Goal: Task Accomplishment & Management: Use online tool/utility

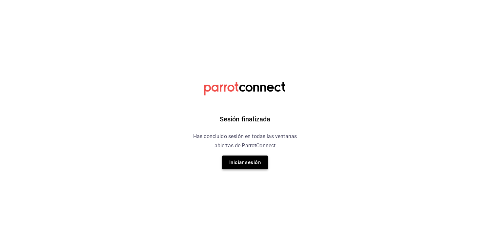
click at [229, 156] on button "Iniciar sesión" at bounding box center [245, 163] width 46 height 14
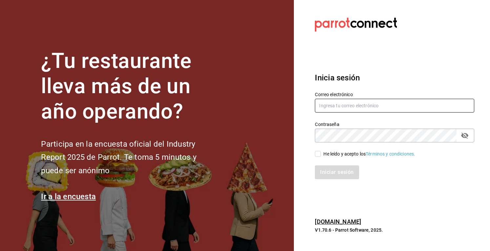
type input "cafechapin001@gmail.com"
click at [316, 156] on input "He leído y acepto los Términos y condiciones." at bounding box center [318, 154] width 6 height 6
checkbox input "true"
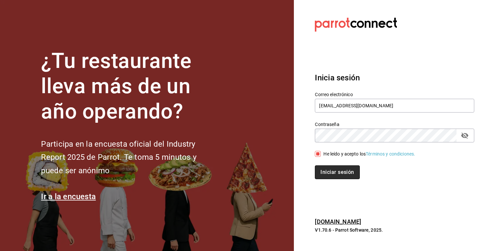
click at [328, 177] on button "Iniciar sesión" at bounding box center [337, 172] width 45 height 14
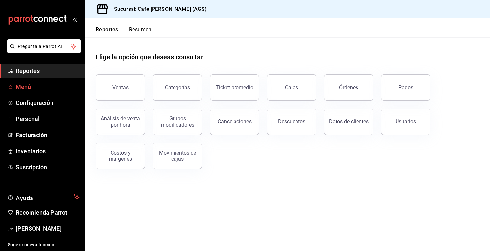
click at [38, 84] on span "Menú" at bounding box center [48, 86] width 64 height 9
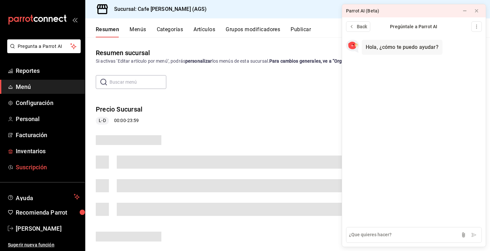
click at [43, 168] on span "Suscripción" at bounding box center [48, 167] width 64 height 9
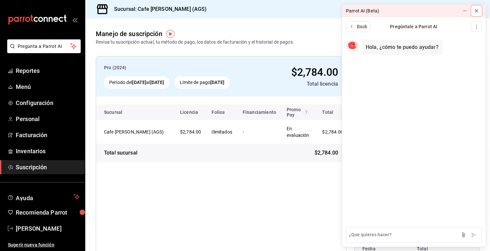
click at [479, 10] on icon at bounding box center [476, 10] width 5 height 5
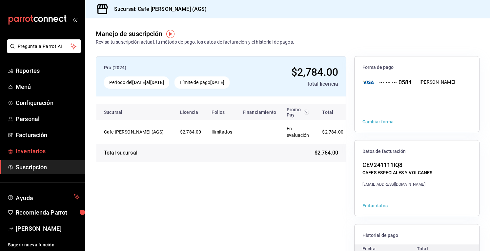
click at [39, 145] on link "Inventarios" at bounding box center [42, 151] width 85 height 14
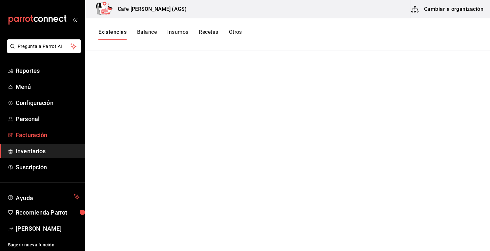
click at [41, 138] on span "Facturación" at bounding box center [48, 135] width 64 height 9
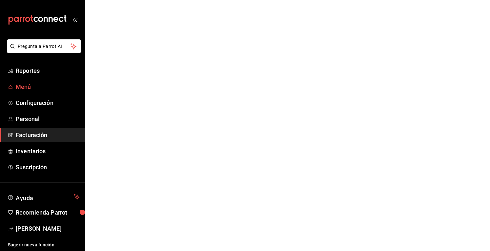
click at [43, 89] on span "Menú" at bounding box center [48, 86] width 64 height 9
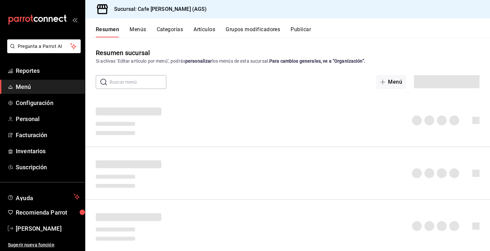
click at [198, 29] on button "Artículos" at bounding box center [205, 31] width 22 height 11
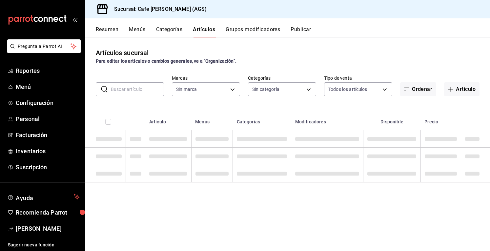
type input "7dcec463-34b0-481d-99ca-ba0b793a1cfc"
click at [144, 89] on input "text" at bounding box center [137, 89] width 53 height 13
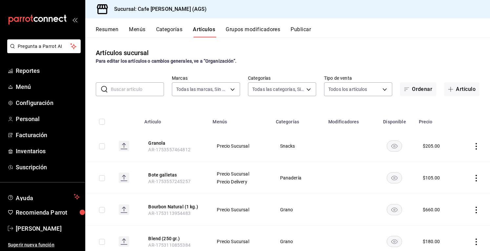
type input "998811ff-a82b-474c-8bcc-c40cb1be41ee,c7e93963-5dc6-46bd-9738-21139c23173e,4392d…"
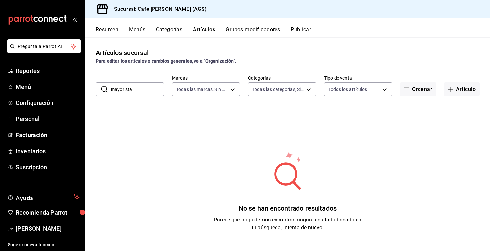
type input "mayorista"
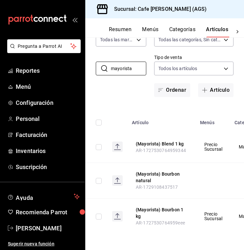
scroll to position [61, 0]
